Goal: Find specific page/section: Find specific page/section

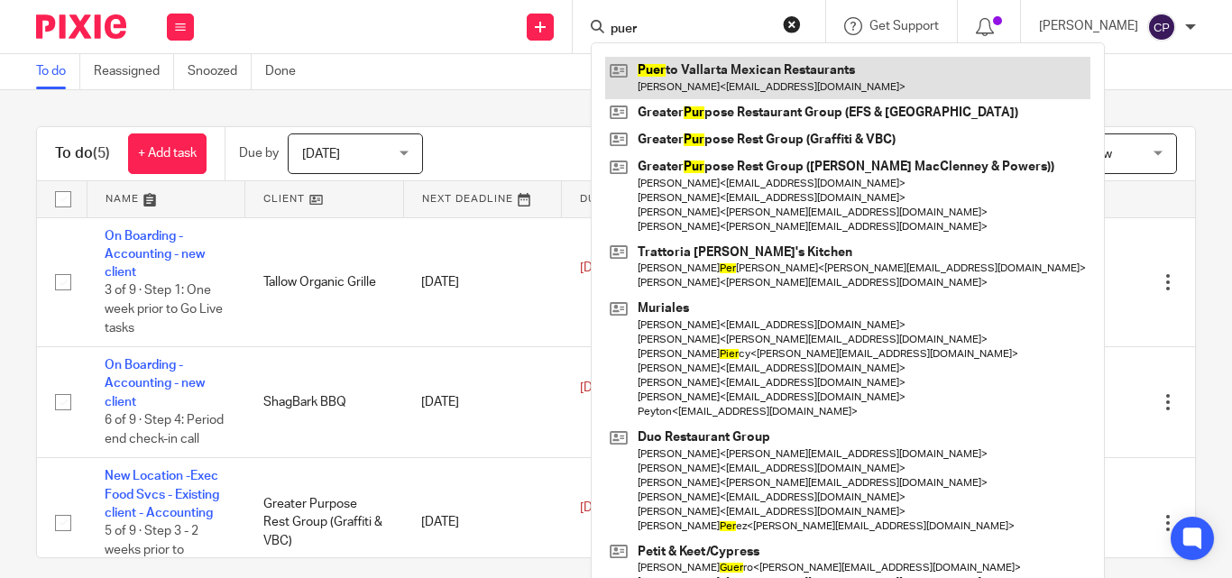
type input "puer"
click at [732, 78] on link at bounding box center [847, 77] width 485 height 41
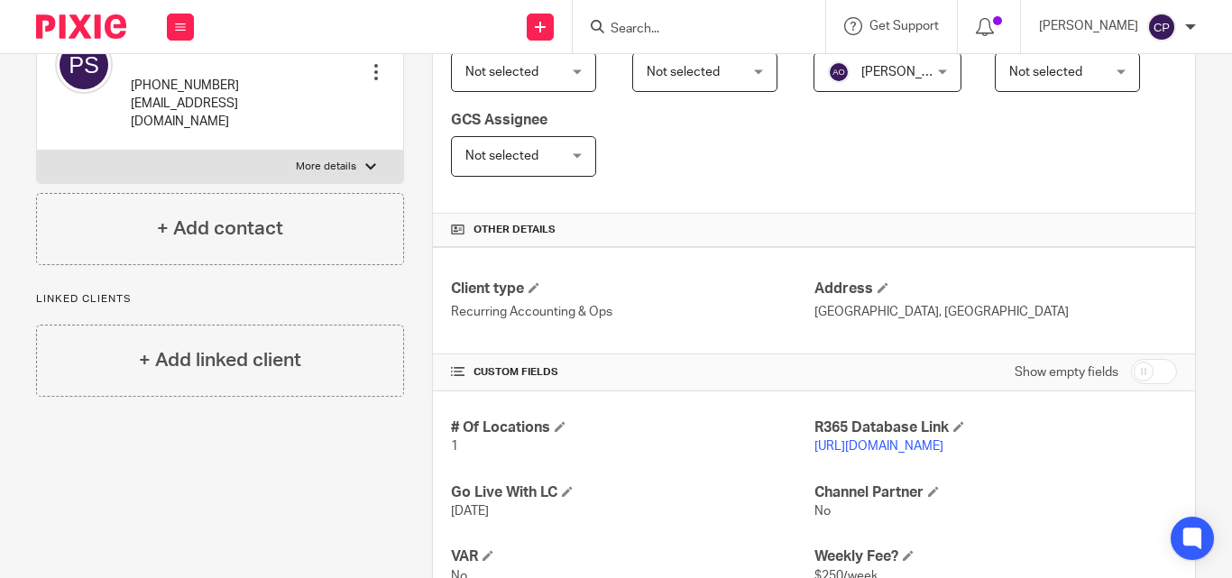
scroll to position [451, 0]
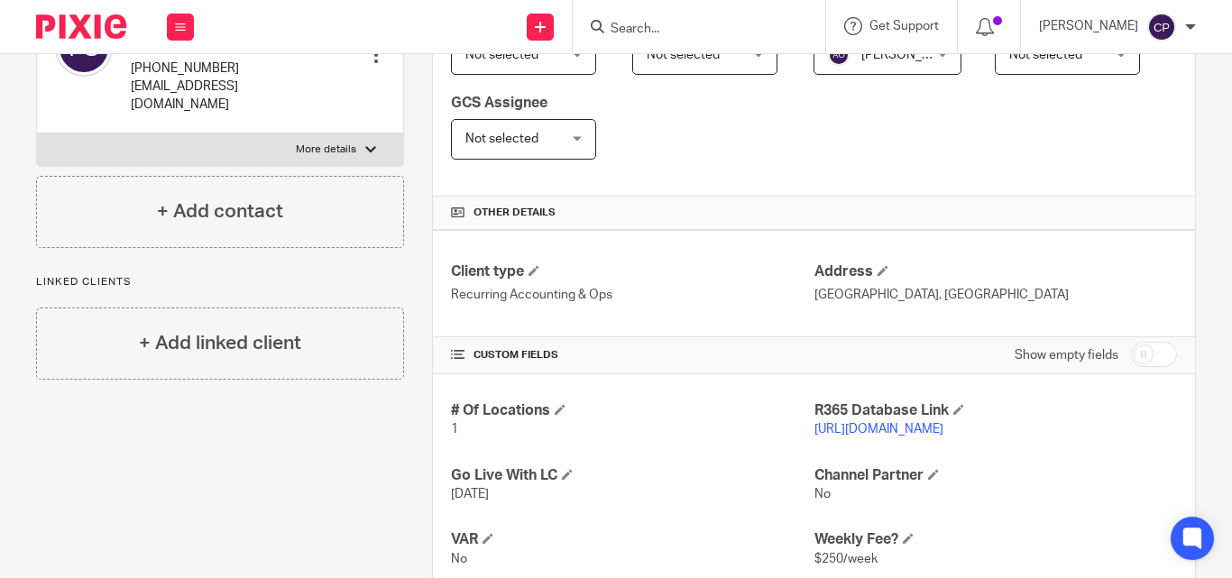
click at [869, 434] on link "https://pvmexican.restaurant365.com" at bounding box center [878, 429] width 129 height 13
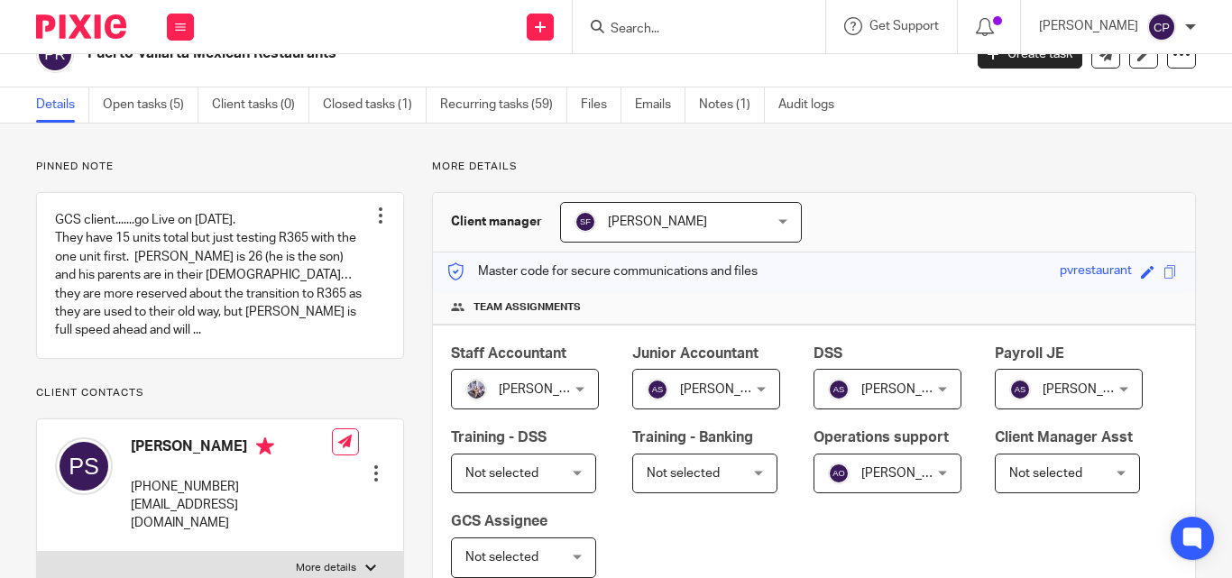
scroll to position [0, 0]
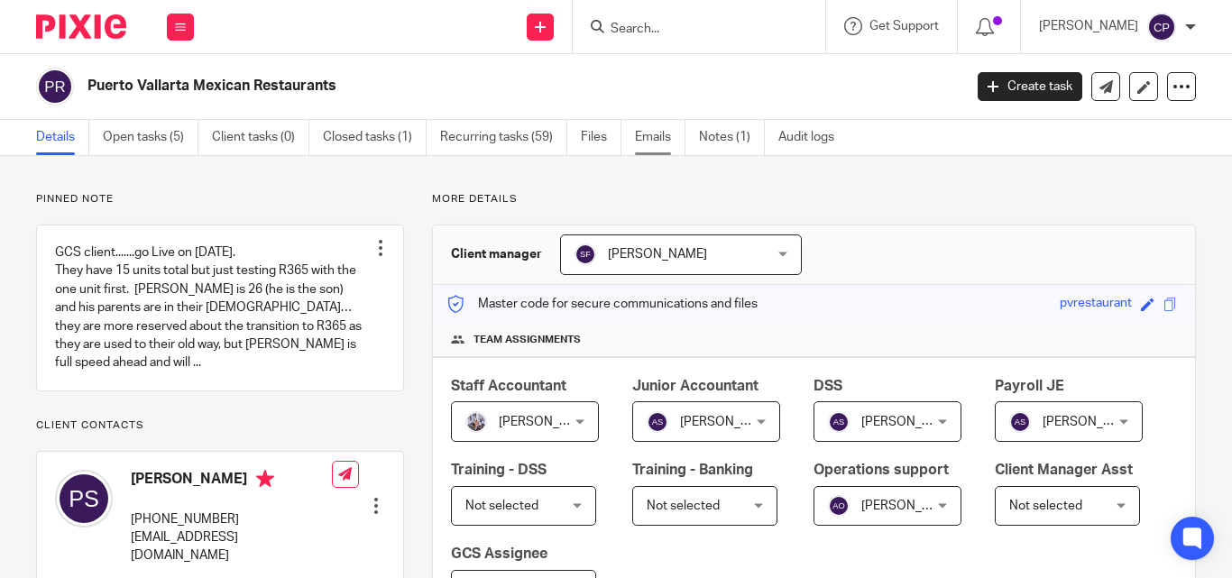
click at [648, 140] on link "Emails" at bounding box center [660, 137] width 51 height 35
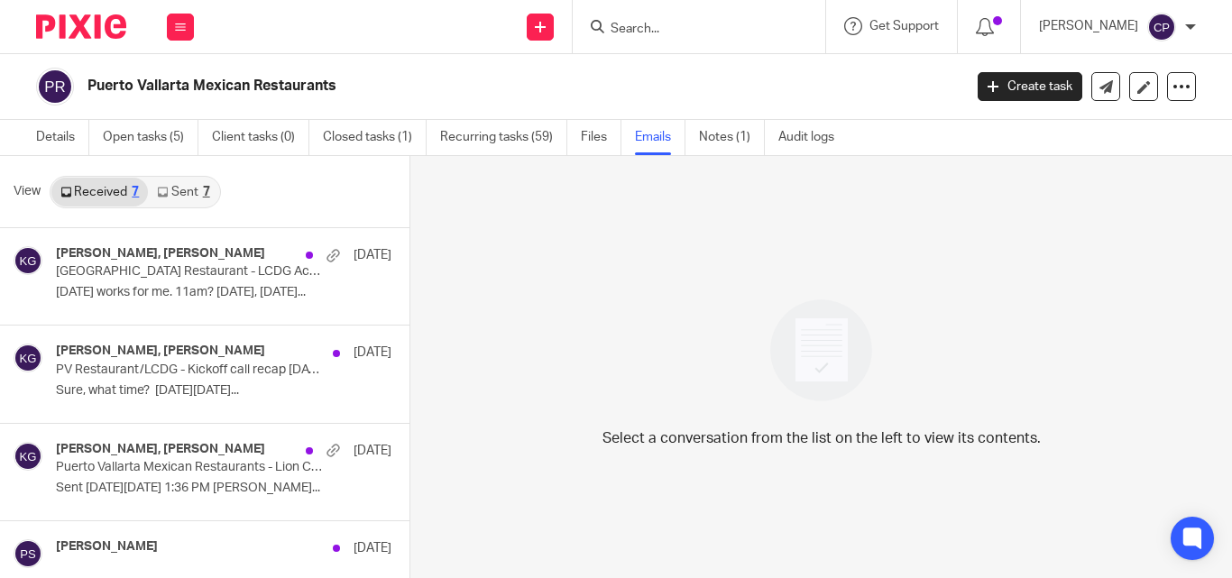
click at [186, 197] on link "Sent 7" at bounding box center [183, 192] width 70 height 29
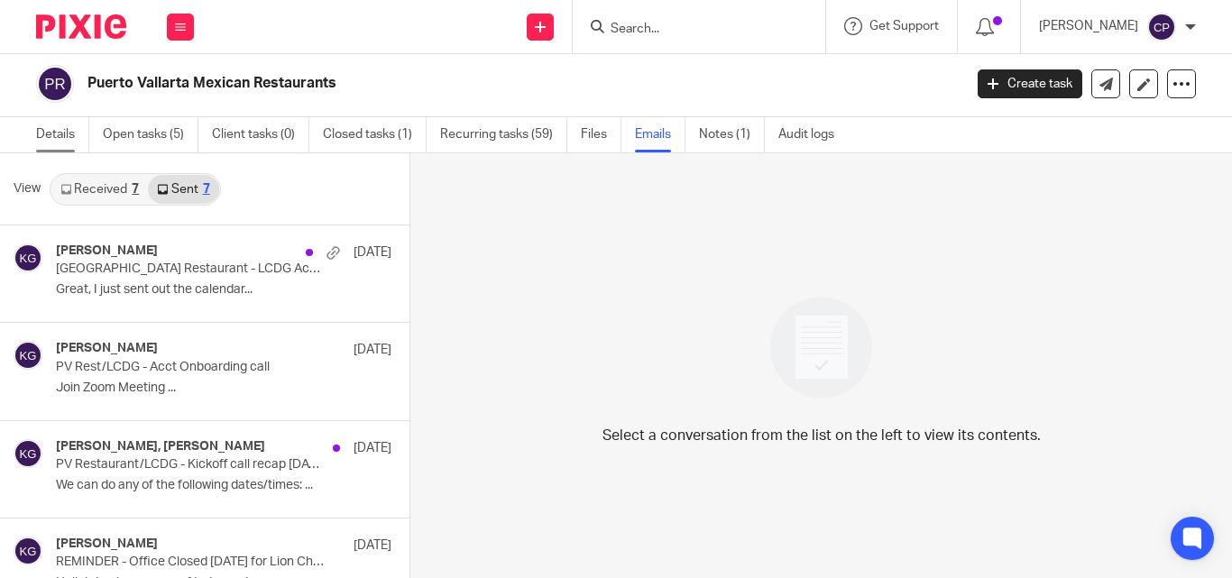
click at [48, 135] on link "Details" at bounding box center [62, 134] width 53 height 35
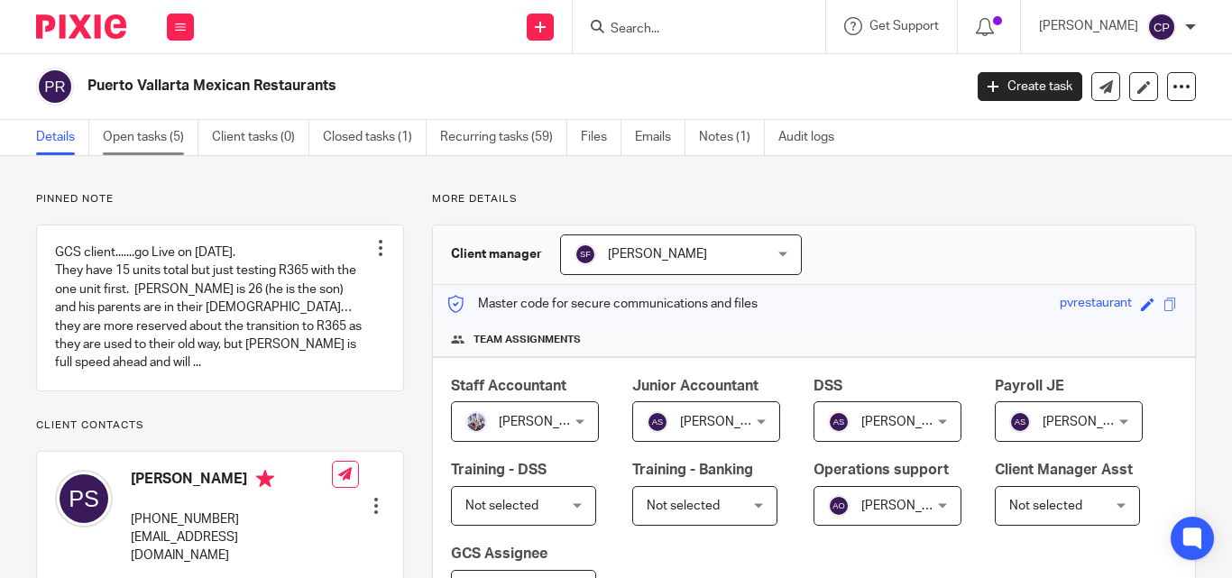
click at [181, 138] on link "Open tasks (5)" at bounding box center [151, 137] width 96 height 35
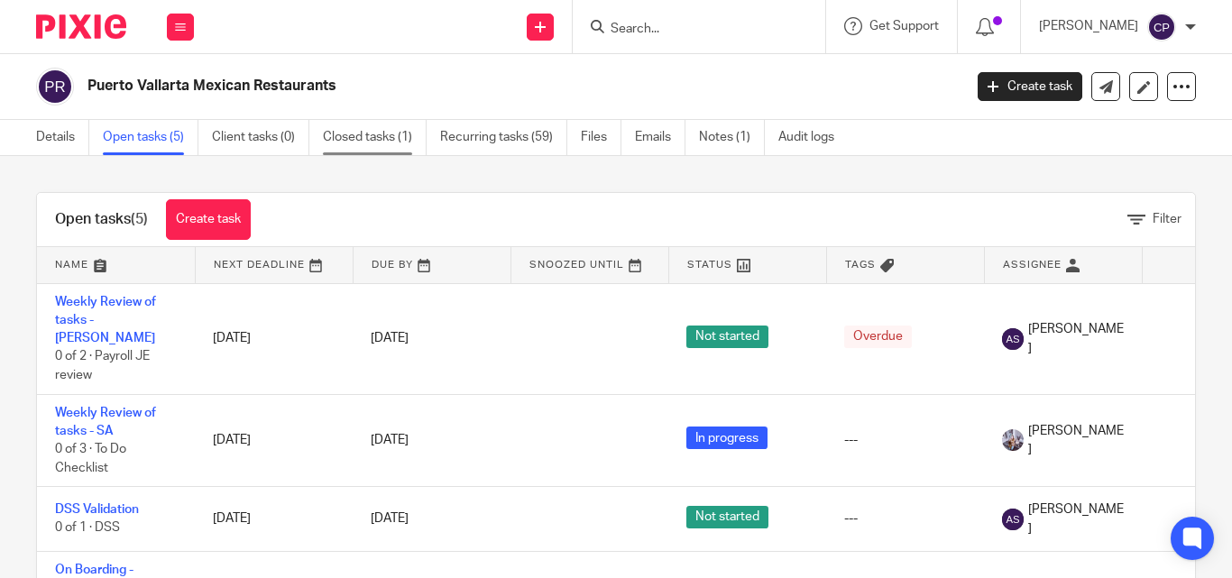
click at [371, 145] on link "Closed tasks (1)" at bounding box center [375, 137] width 104 height 35
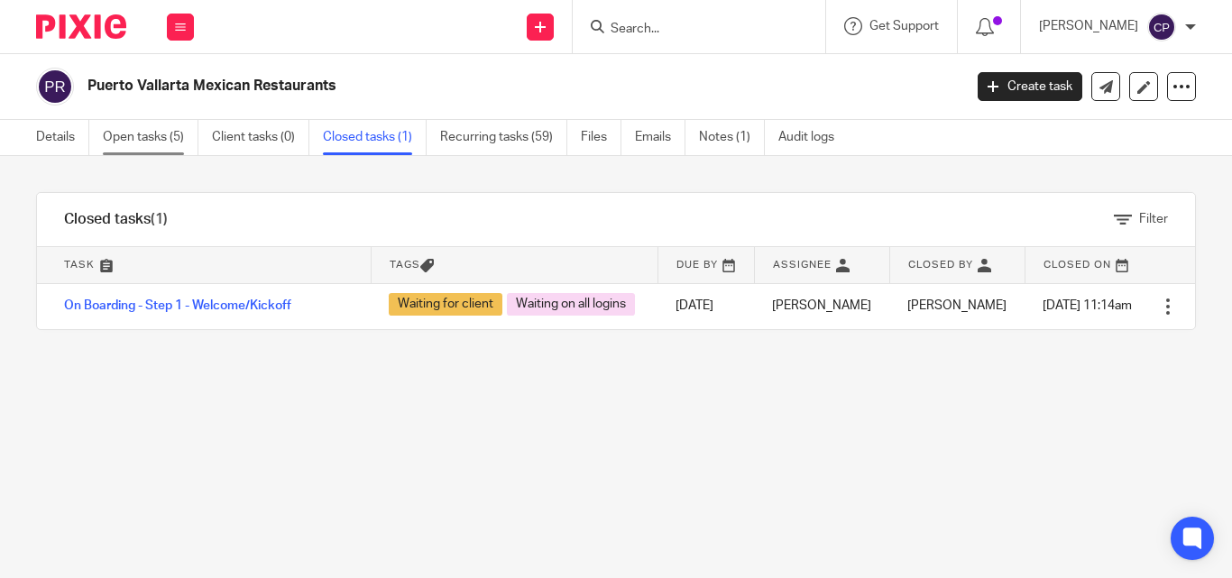
click at [191, 133] on link "Open tasks (5)" at bounding box center [151, 137] width 96 height 35
